Goal: Task Accomplishment & Management: Manage account settings

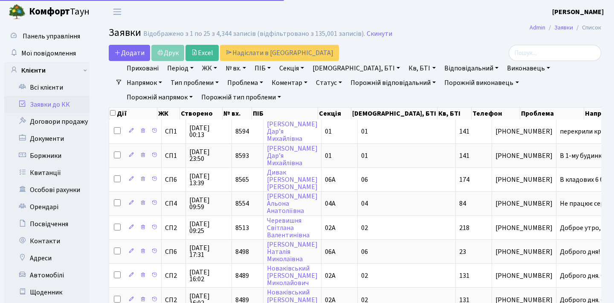
select select "25"
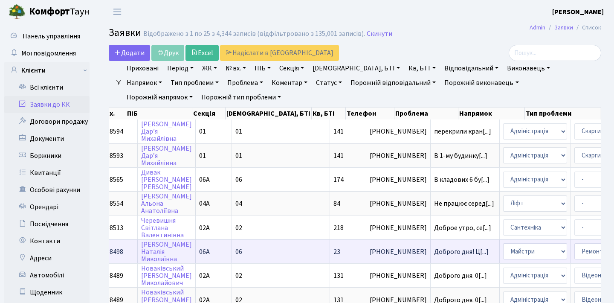
scroll to position [0, 43]
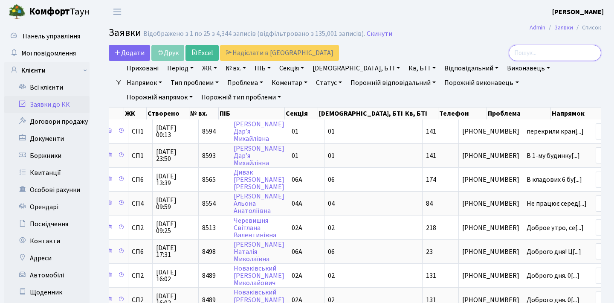
click at [553, 51] on input "search" at bounding box center [555, 53] width 92 height 16
type input "61"
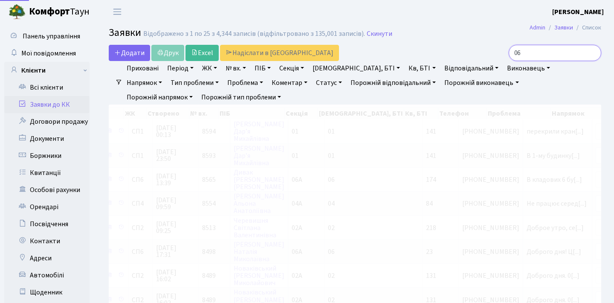
type input "0"
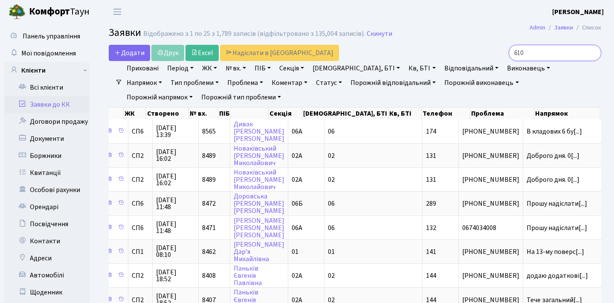
type input "6106"
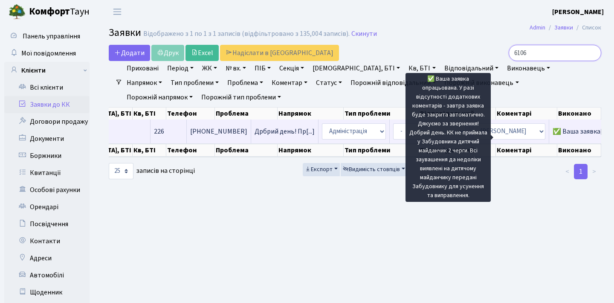
scroll to position [0, 305]
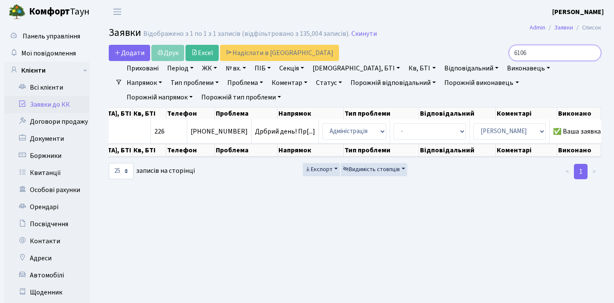
click at [591, 51] on input "6106" at bounding box center [555, 53] width 92 height 16
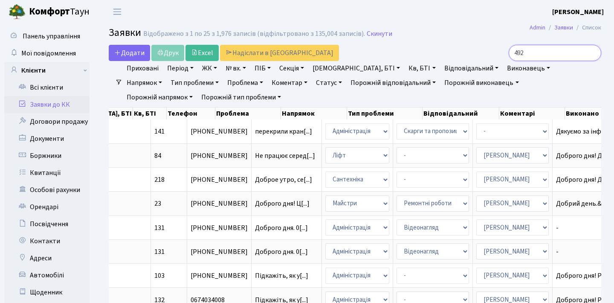
type input "4928"
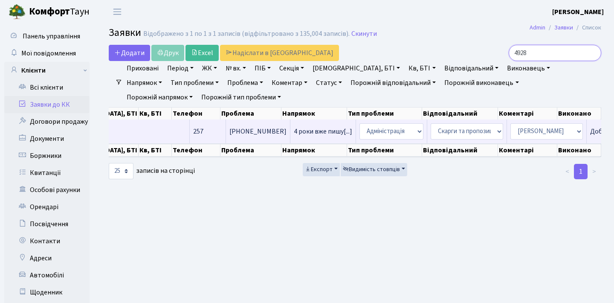
scroll to position [0, 0]
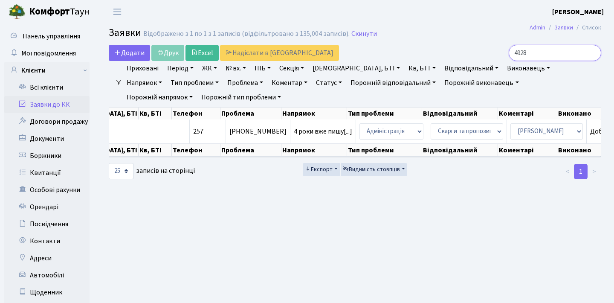
click at [591, 52] on input "4928" at bounding box center [555, 53] width 92 height 16
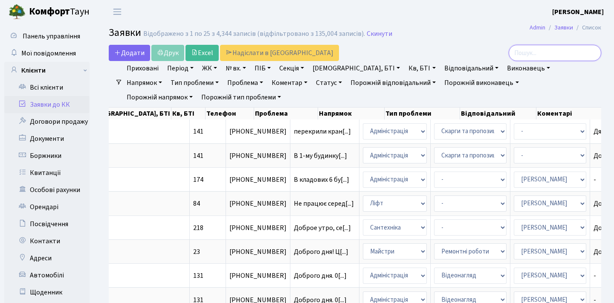
click at [552, 49] on input "search" at bounding box center [555, 53] width 92 height 16
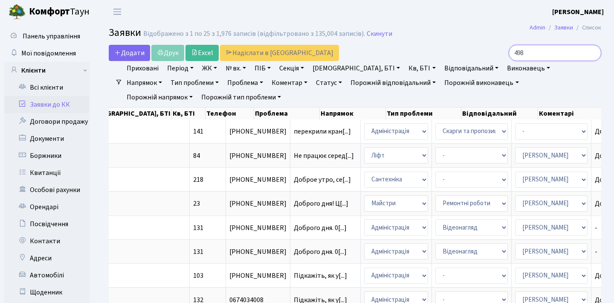
type input "4987"
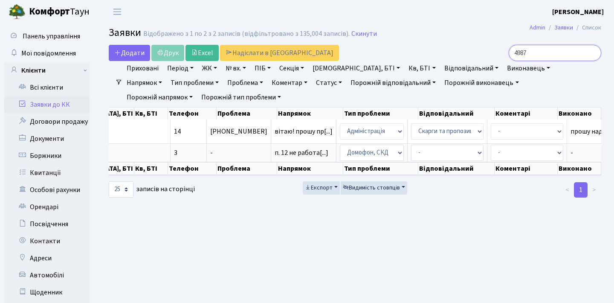
scroll to position [0, 285]
click at [595, 49] on input "4987" at bounding box center [555, 53] width 92 height 16
click at [595, 49] on input "search" at bounding box center [555, 53] width 92 height 16
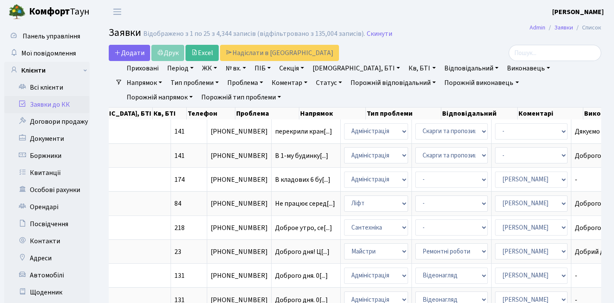
click at [58, 104] on link "Заявки до КК" at bounding box center [46, 104] width 85 height 17
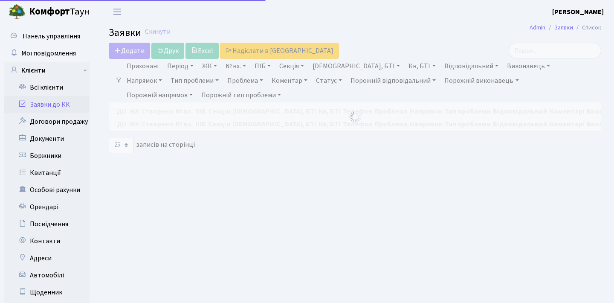
select select "25"
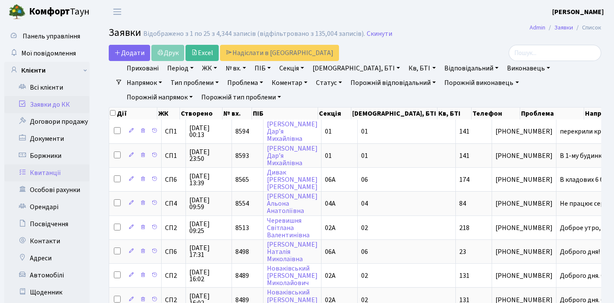
click at [64, 169] on link "Квитанції" at bounding box center [46, 172] width 85 height 17
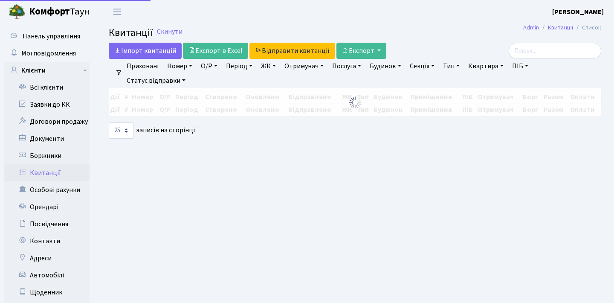
select select "25"
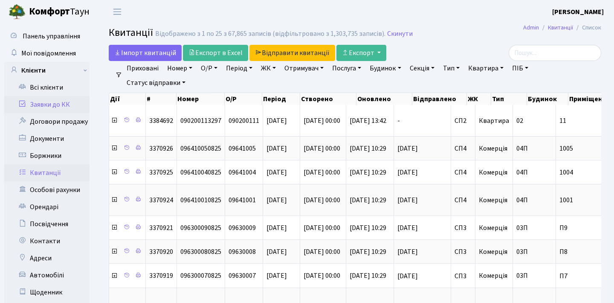
click at [48, 103] on link "Заявки до КК" at bounding box center [46, 104] width 85 height 17
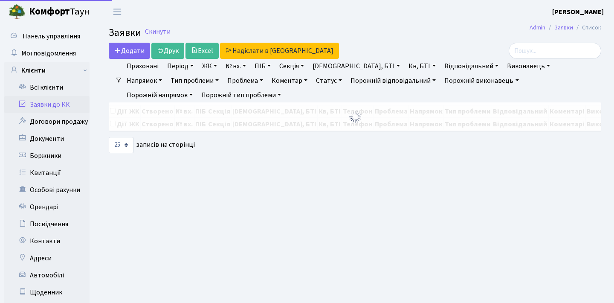
select select "25"
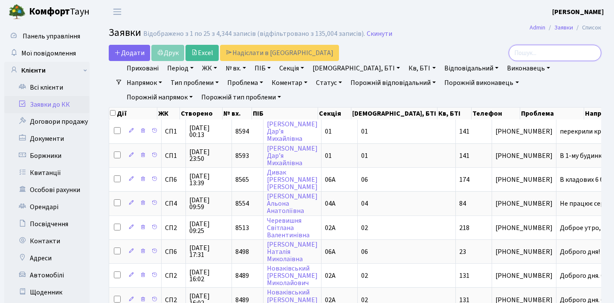
click at [522, 49] on input "search" at bounding box center [555, 53] width 92 height 16
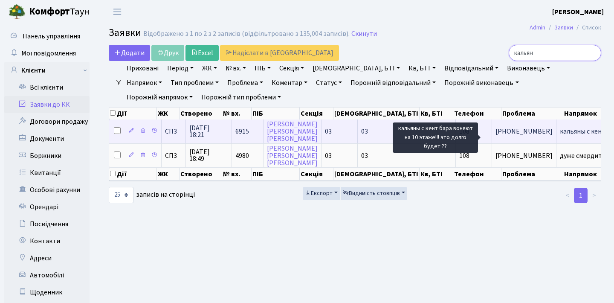
type input "кальян"
click at [560, 135] on span "кальяны с кент[...]" at bounding box center [587, 131] width 54 height 9
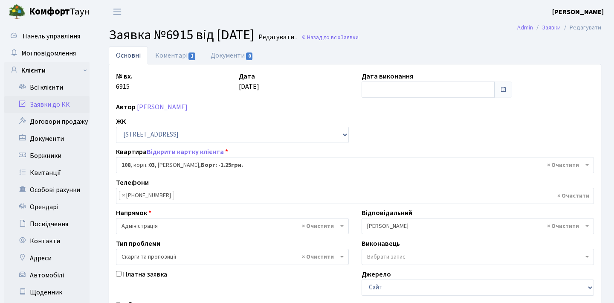
select select "20830"
select select "55"
click at [194, 61] on link "Коментарі 1" at bounding box center [175, 54] width 55 height 17
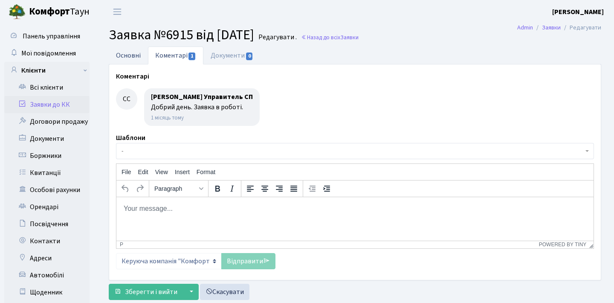
click at [130, 57] on link "Основні" at bounding box center [128, 54] width 39 height 17
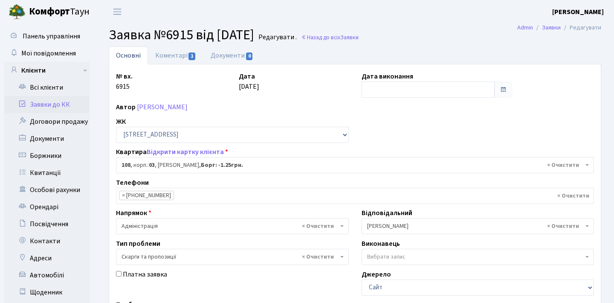
scroll to position [23, 0]
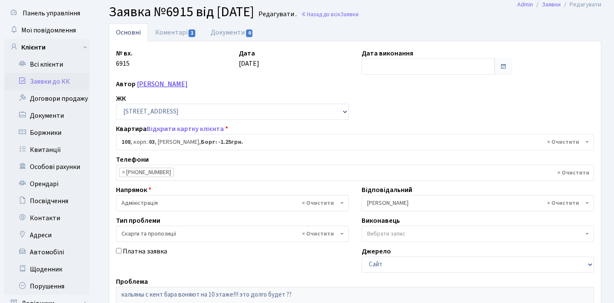
click at [188, 85] on link "[PERSON_NAME]" at bounding box center [162, 83] width 51 height 9
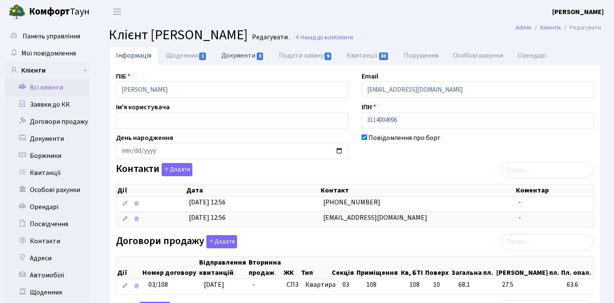
click at [225, 59] on link "Документи 3" at bounding box center [242, 54] width 57 height 17
select select "25"
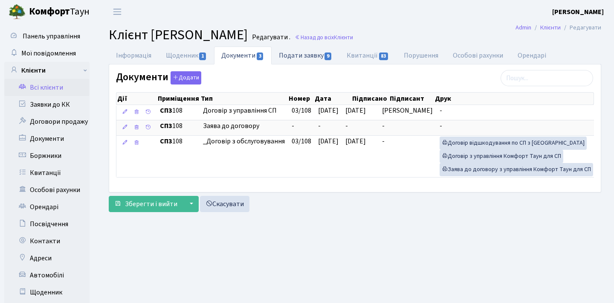
click at [298, 55] on link "Подати заявку 9" at bounding box center [306, 54] width 68 height 17
select select "25"
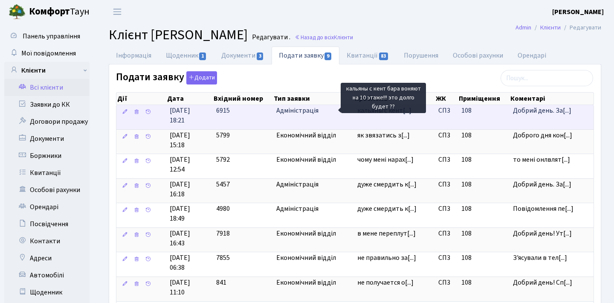
click at [397, 113] on span "кальяны с кент[...]" at bounding box center [384, 110] width 54 height 9
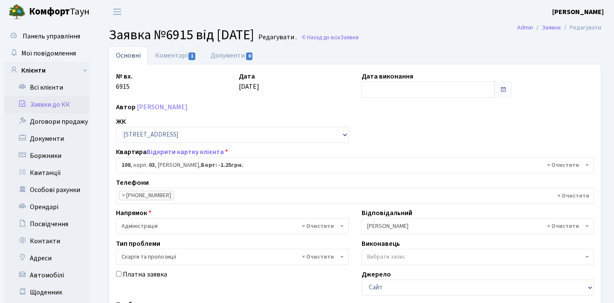
select select "20830"
select select "55"
click at [179, 58] on link "Коментарі 1" at bounding box center [175, 54] width 55 height 17
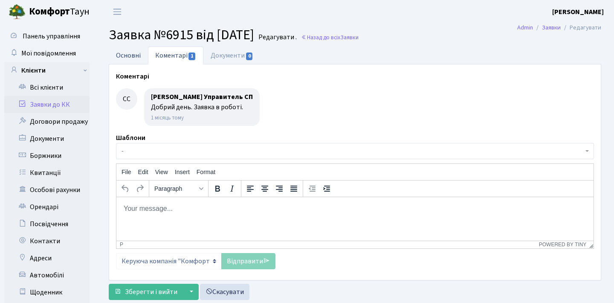
click at [141, 51] on link "Основні" at bounding box center [128, 54] width 39 height 17
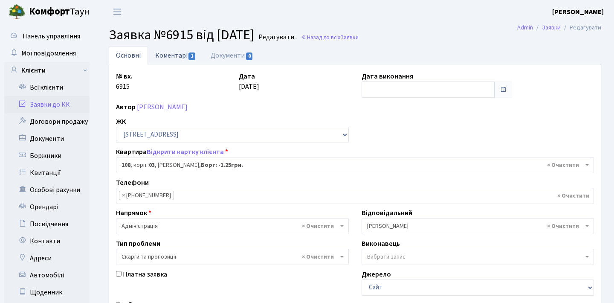
click at [170, 47] on link "Коментарі 1" at bounding box center [175, 54] width 55 height 17
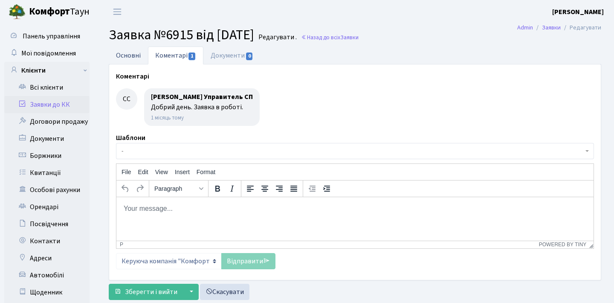
click at [133, 56] on link "Основні" at bounding box center [128, 54] width 39 height 17
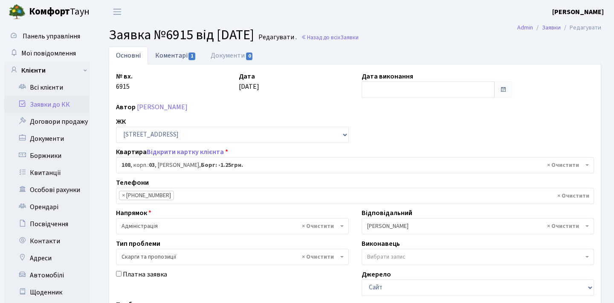
click at [171, 53] on link "Коментарі 1" at bounding box center [175, 54] width 55 height 17
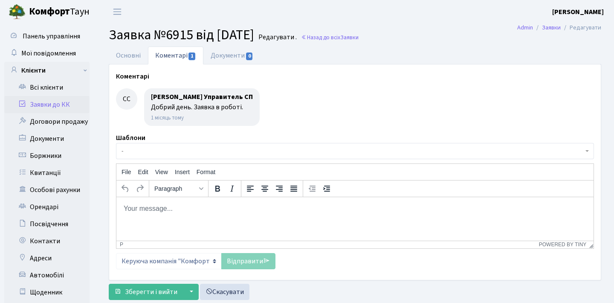
click at [312, 107] on div at bounding box center [355, 107] width 478 height 38
click at [127, 57] on link "Основні" at bounding box center [128, 54] width 39 height 17
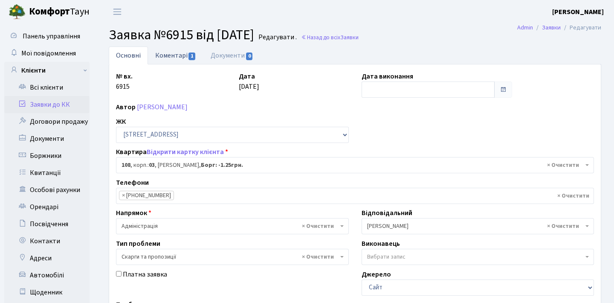
click at [171, 55] on link "Коментарі 1" at bounding box center [175, 54] width 55 height 17
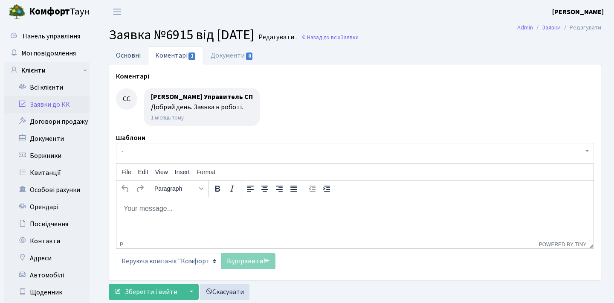
click at [142, 50] on link "Основні" at bounding box center [128, 54] width 39 height 17
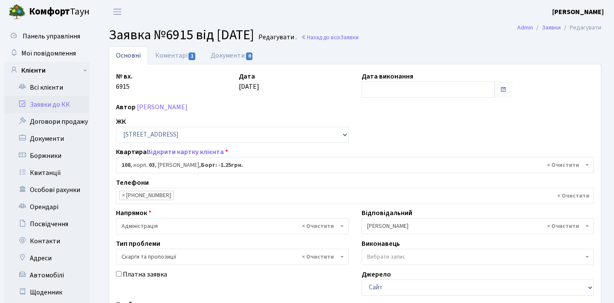
click at [73, 104] on link "Заявки до КК" at bounding box center [46, 104] width 85 height 17
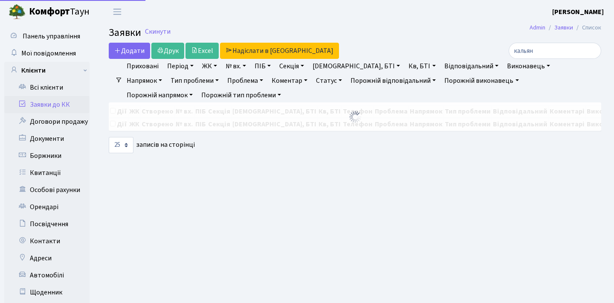
select select "25"
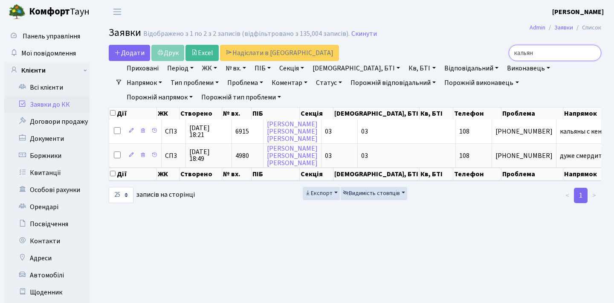
click at [592, 55] on input "кальян" at bounding box center [555, 53] width 92 height 16
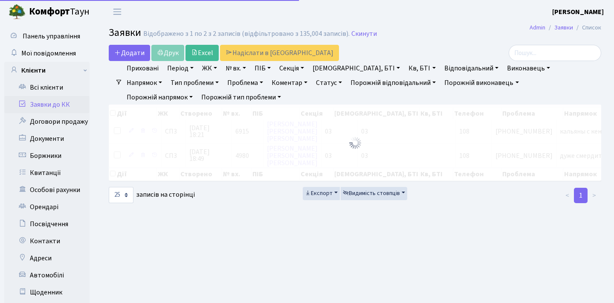
click at [458, 24] on main "Admin Заявки Список Заявки Відображено з 1 по 2 з 2 записів (відфільтровано з 1…" at bounding box center [355, 189] width 518 height 332
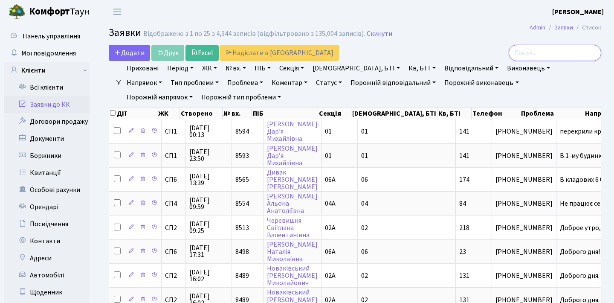
click at [561, 51] on input "search" at bounding box center [555, 53] width 92 height 16
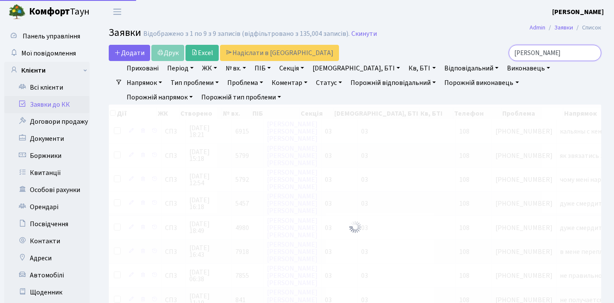
type input "[PERSON_NAME]"
